Goal: Obtain resource: Obtain resource

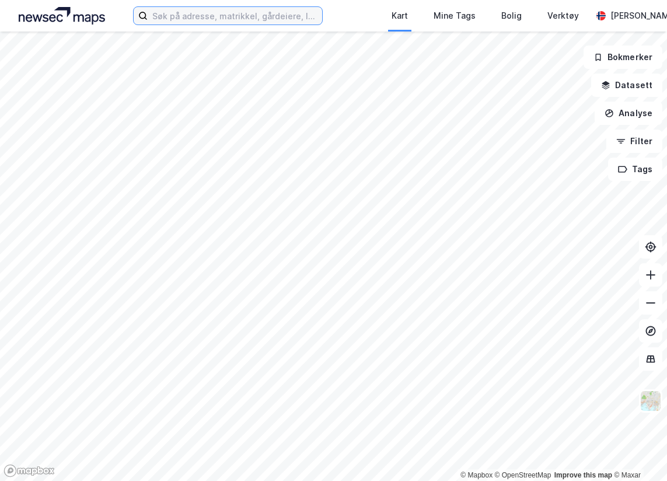
click at [154, 18] on input at bounding box center [235, 16] width 175 height 18
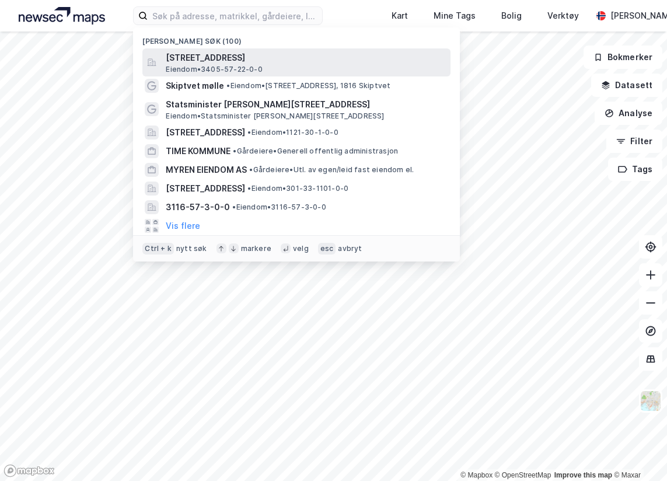
click at [234, 70] on span "Eiendom • 3405-57-22-0-0" at bounding box center [214, 69] width 96 height 9
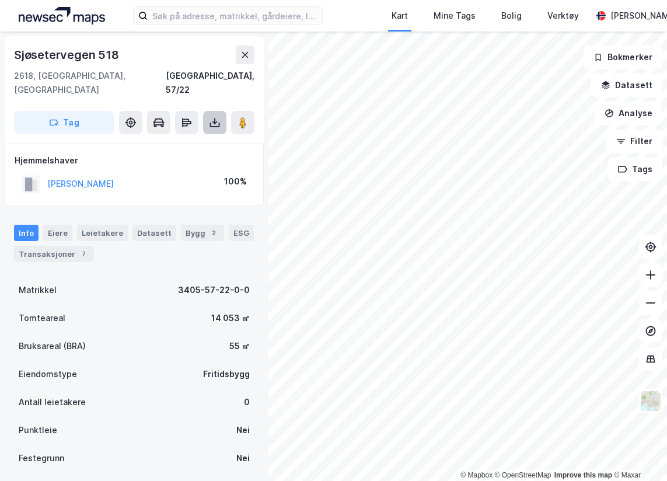
click at [224, 113] on button at bounding box center [214, 122] width 23 height 23
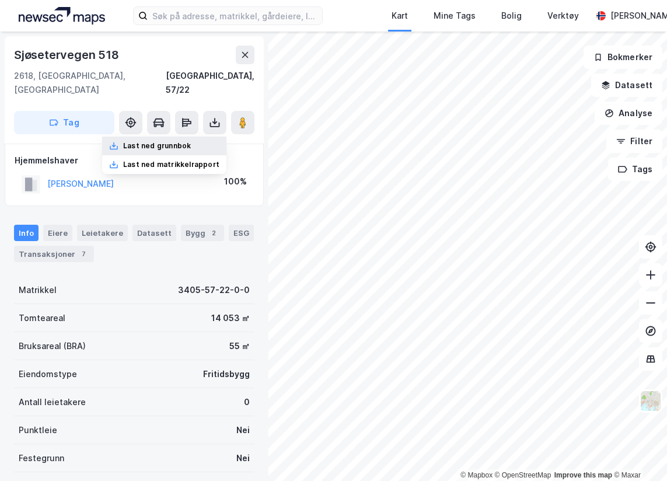
click at [214, 137] on div "Last ned grunnbok" at bounding box center [164, 146] width 124 height 19
